Goal: Task Accomplishment & Management: Manage account settings

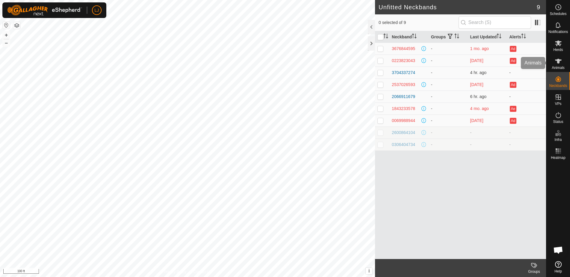
click at [559, 64] on icon at bounding box center [558, 61] width 7 height 7
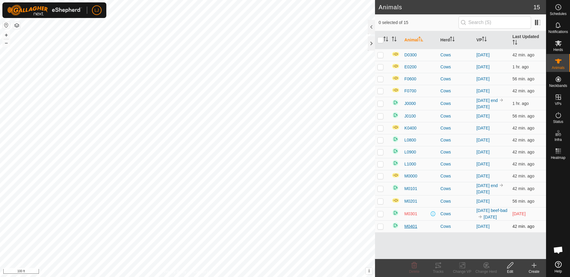
click at [410, 230] on span "M0401" at bounding box center [411, 226] width 13 height 6
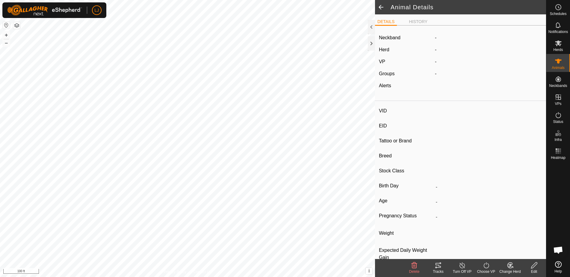
type input "M0401"
type input "-"
type input "Highland X"
type input "Heifer"
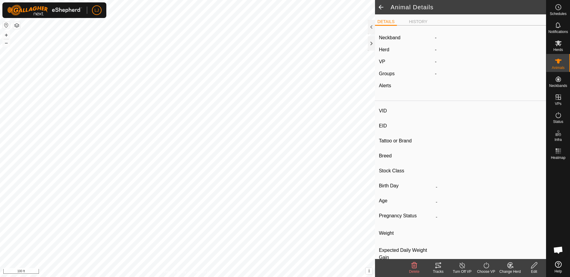
type input "Empty"
type input "-1 kg"
type input "-"
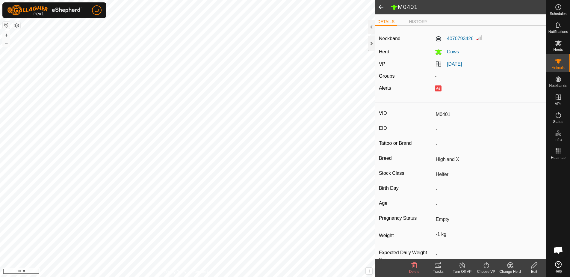
click at [381, 7] on span at bounding box center [381, 7] width 12 height 14
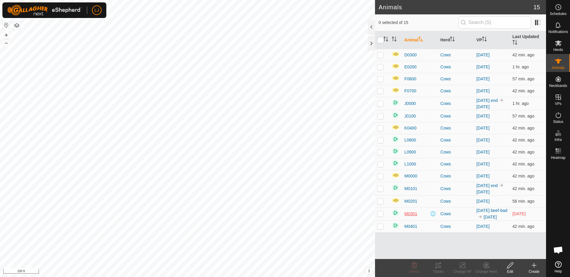
click at [411, 217] on span "M0301" at bounding box center [411, 214] width 13 height 6
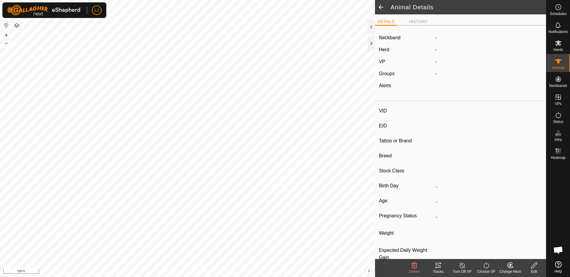
type input "M0301"
type input "-"
type input "Highland"
type input "Bull"
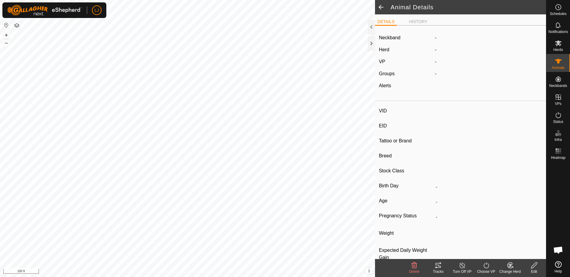
type input "0 kg"
type input "-"
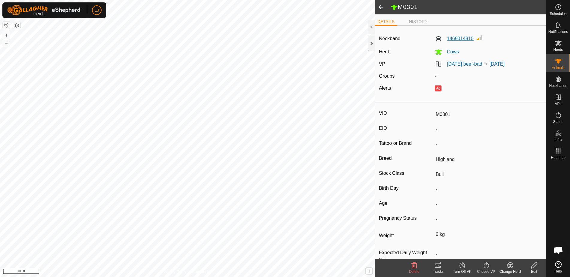
click at [459, 36] on label "1469014910" at bounding box center [454, 38] width 39 height 7
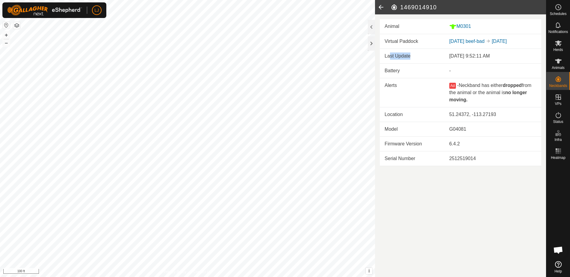
drag, startPoint x: 390, startPoint y: 56, endPoint x: 439, endPoint y: 55, distance: 49.8
click at [435, 55] on td "Last Update" at bounding box center [412, 56] width 65 height 15
click at [436, 58] on td "Last Update" at bounding box center [412, 56] width 65 height 15
drag, startPoint x: 506, startPoint y: 54, endPoint x: 399, endPoint y: 56, distance: 106.7
click at [408, 56] on tr "Last Update Oct 3, 2025 at 9:52:11 AM" at bounding box center [461, 56] width 162 height 15
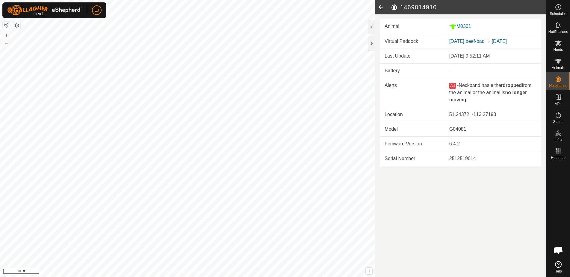
click at [398, 56] on td "Last Update" at bounding box center [412, 56] width 65 height 15
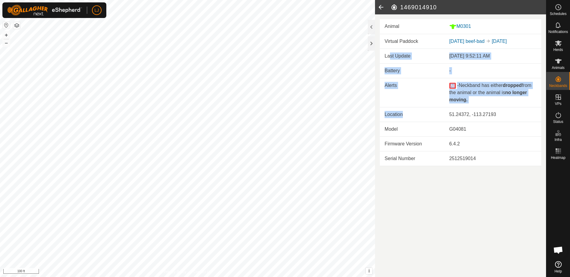
drag, startPoint x: 389, startPoint y: 57, endPoint x: 421, endPoint y: 114, distance: 65.6
click at [420, 114] on tbody "Last Update Oct 3, 2025 at 9:52:11 AM Battery - Alerts Ad - Neckband has either…" at bounding box center [461, 107] width 162 height 117
click at [421, 114] on td "Location" at bounding box center [412, 114] width 65 height 15
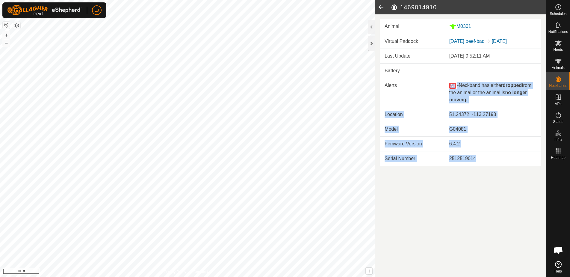
drag, startPoint x: 465, startPoint y: 158, endPoint x: 394, endPoint y: 99, distance: 92.1
click at [394, 99] on tbody "Last Update Oct 3, 2025 at 9:52:11 AM Battery - Alerts Ad - Neckband has either…" at bounding box center [461, 107] width 162 height 117
click at [402, 108] on td "Location" at bounding box center [412, 114] width 65 height 15
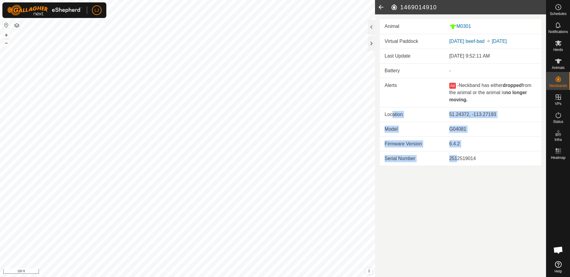
drag, startPoint x: 401, startPoint y: 120, endPoint x: 459, endPoint y: 157, distance: 68.5
click at [459, 157] on tbody "Last Update Oct 3, 2025 at 9:52:11 AM Battery - Alerts Ad - Neckband has either…" at bounding box center [461, 107] width 162 height 117
click at [459, 157] on div "2512519014" at bounding box center [492, 158] width 87 height 7
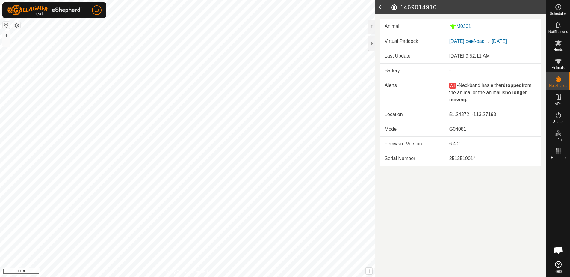
click at [464, 28] on div "M0301" at bounding box center [492, 26] width 87 height 7
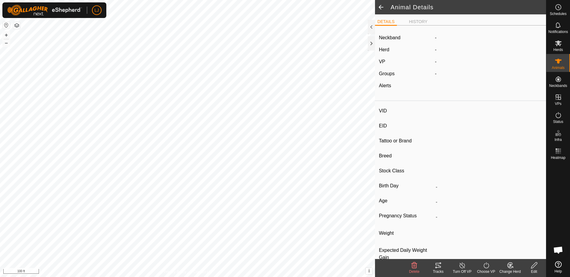
type input "M0301"
type input "-"
type input "Highland"
type input "Bull"
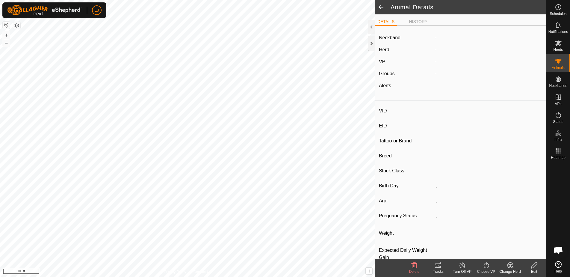
type input "0 kg"
type input "-"
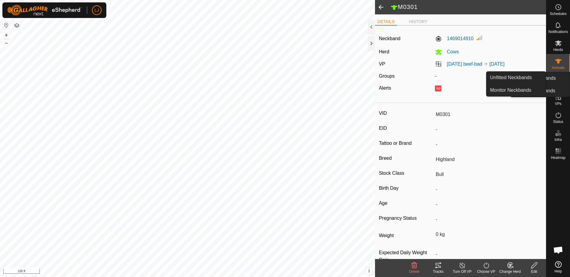
click at [552, 85] on span "Neckbands" at bounding box center [558, 86] width 18 height 4
click at [514, 77] on link "Unfitted Neckbands" at bounding box center [516, 78] width 59 height 12
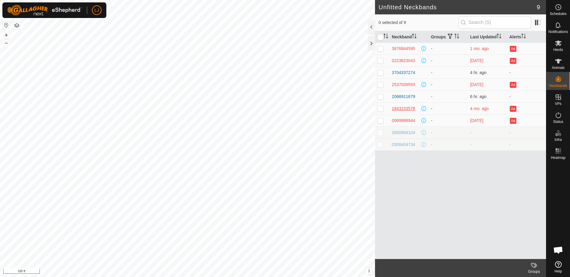
click at [406, 110] on div "1843233578" at bounding box center [403, 108] width 23 height 6
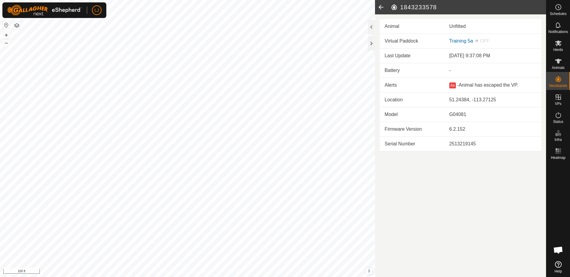
click at [383, 6] on icon at bounding box center [381, 7] width 12 height 14
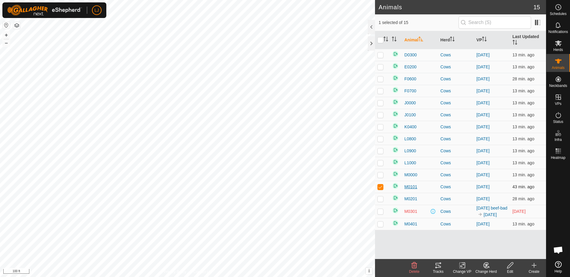
click at [412, 186] on span "M0101" at bounding box center [411, 187] width 13 height 6
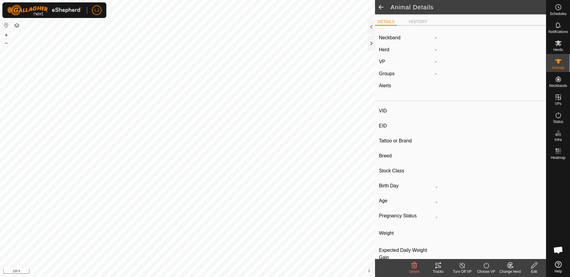
type input "M0101"
type input "-"
type input "Highland X"
type input "Steer"
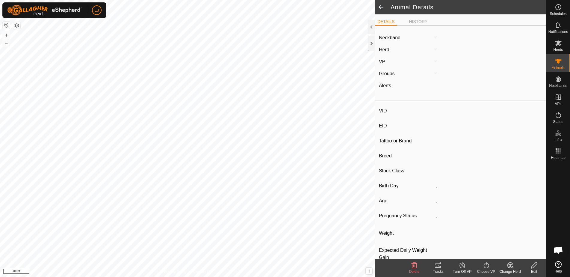
type input "-"
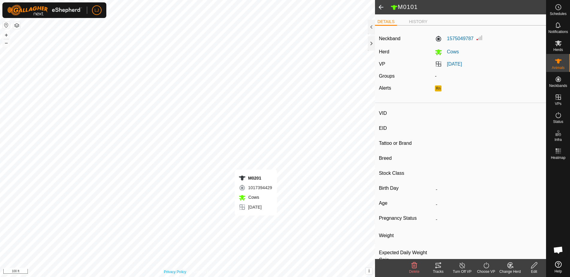
type input "M0201"
type input "-"
type input "Highland"
type input "Bull"
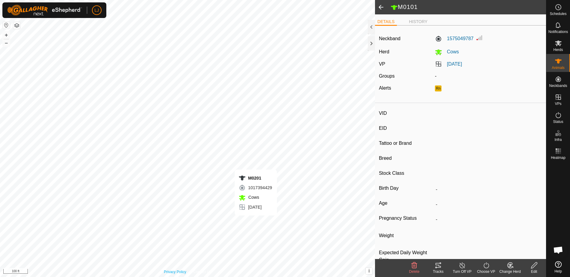
type input "-"
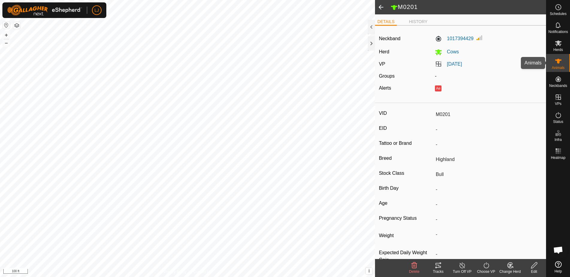
click at [557, 63] on icon at bounding box center [558, 61] width 7 height 7
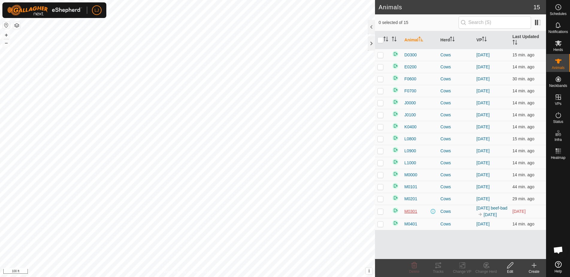
click at [407, 214] on span "M0301" at bounding box center [411, 211] width 13 height 6
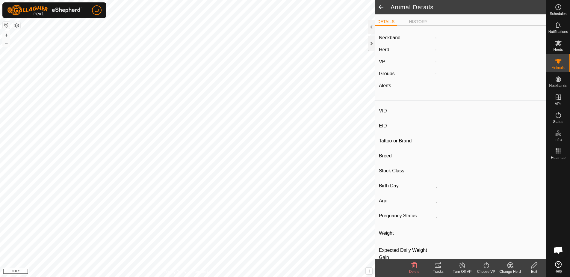
type input "M0301"
type input "-"
type input "Highland"
type input "Bull"
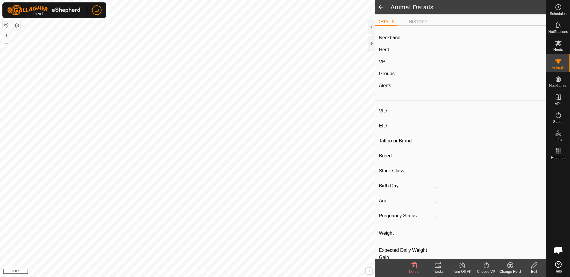
type input "0 kg"
type input "-"
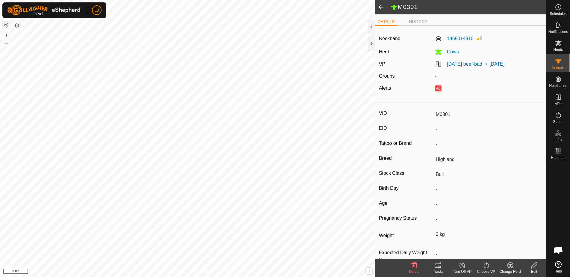
click at [380, 5] on span at bounding box center [381, 7] width 12 height 14
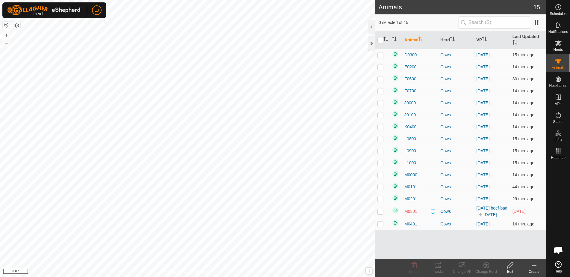
click at [437, 218] on tr "M0301 Cows [DATE] beef-bad [DATE] [DATE]" at bounding box center [460, 211] width 171 height 13
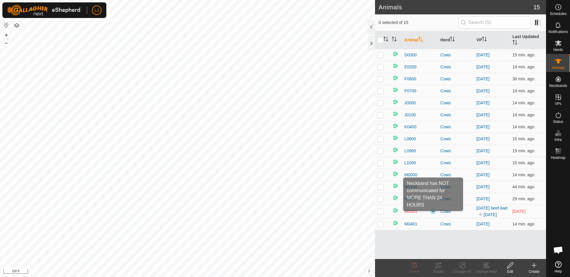
click at [435, 214] on span at bounding box center [433, 211] width 5 height 5
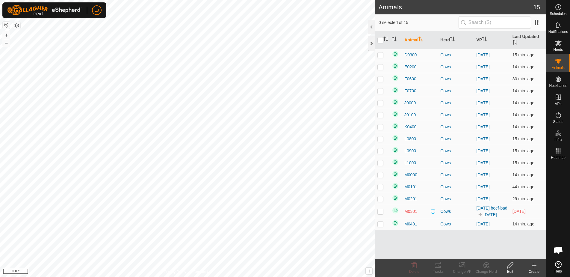
click at [435, 214] on span at bounding box center [433, 211] width 5 height 5
click at [526, 95] on link "In Rotation" at bounding box center [520, 97] width 51 height 12
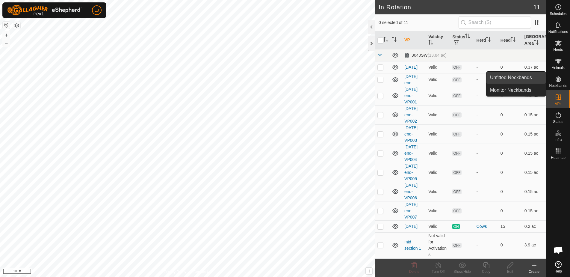
click at [515, 79] on link "Unfitted Neckbands" at bounding box center [516, 78] width 59 height 12
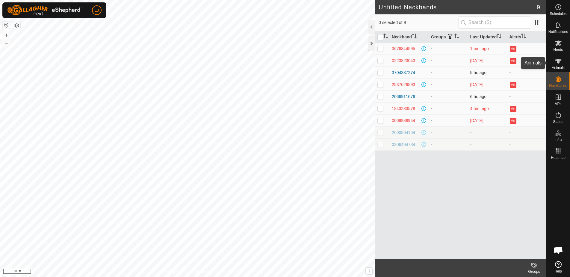
click at [563, 67] on span "Animals" at bounding box center [558, 68] width 13 height 4
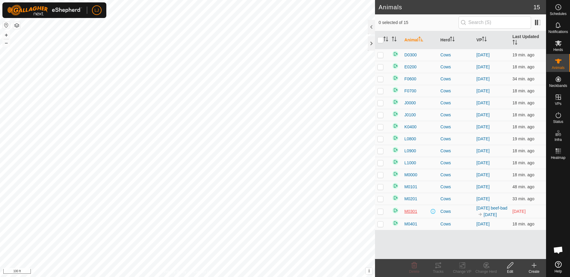
click at [409, 213] on span "M0301" at bounding box center [411, 211] width 13 height 6
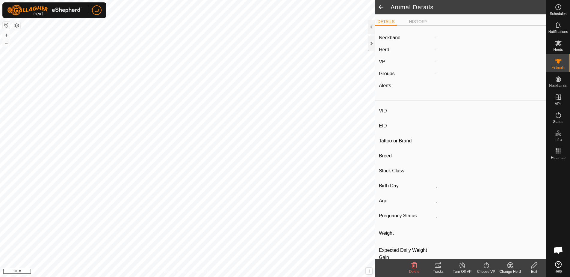
type input "M0301"
type input "-"
type input "Highland"
type input "Bull"
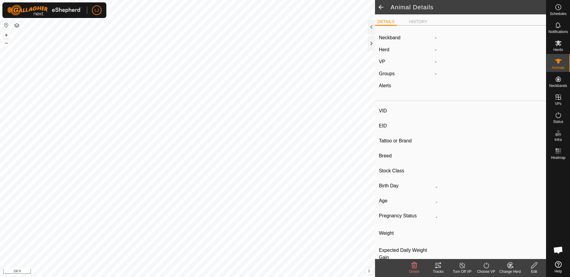
type input "0 kg"
type input "-"
